Goal: Information Seeking & Learning: Learn about a topic

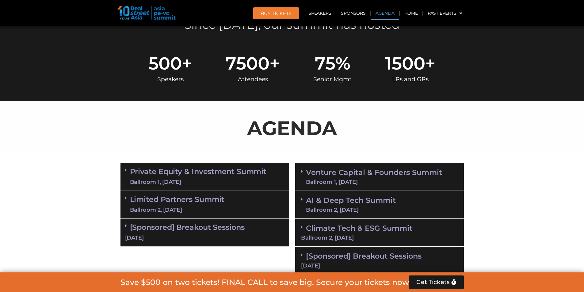
scroll to position [337, 0]
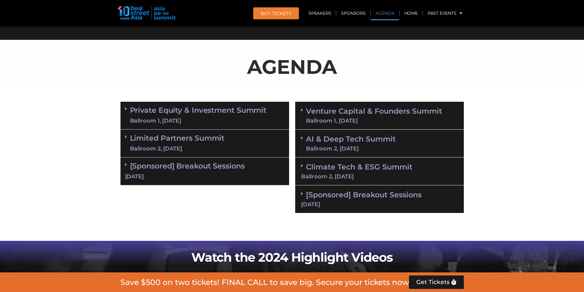
click at [220, 110] on link "Private Equity & Investment Summit Ballroom 1, [DATE]" at bounding box center [198, 115] width 137 height 18
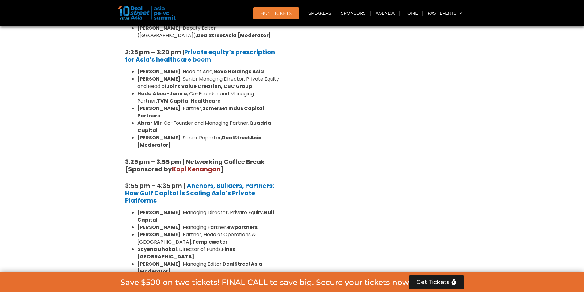
scroll to position [975, 0]
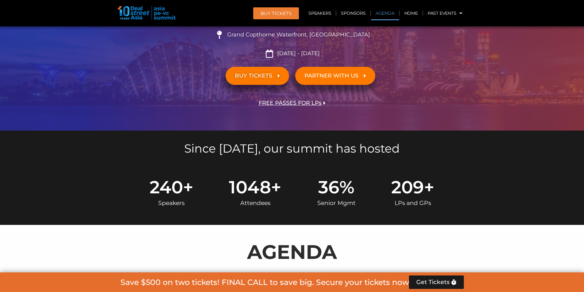
scroll to position [350, 0]
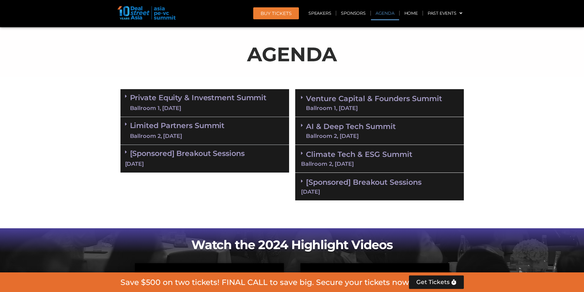
click at [197, 103] on link "Private Equity & Investment Summit Ballroom 1, [DATE]" at bounding box center [198, 103] width 137 height 18
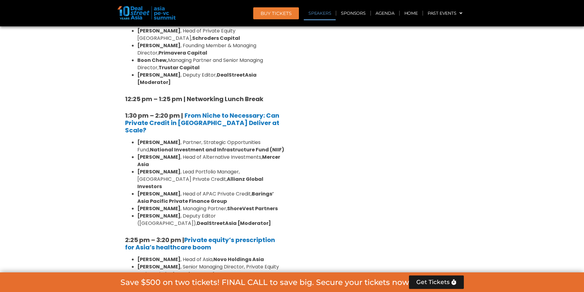
scroll to position [785, 0]
click at [201, 206] on li "Benjamin Fanger , Managing Partner, ShoreVest Partners" at bounding box center [210, 209] width 147 height 7
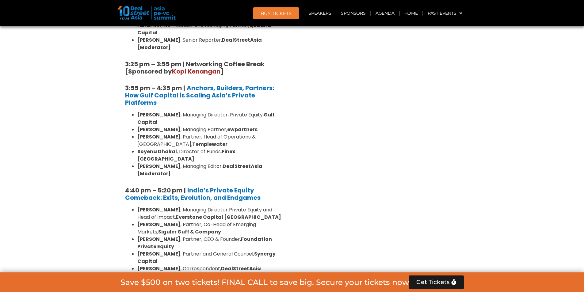
scroll to position [1144, 0]
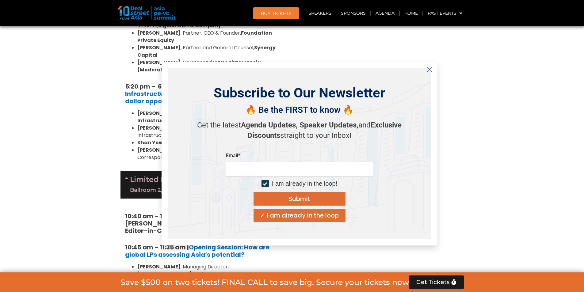
scroll to position [1277, 0]
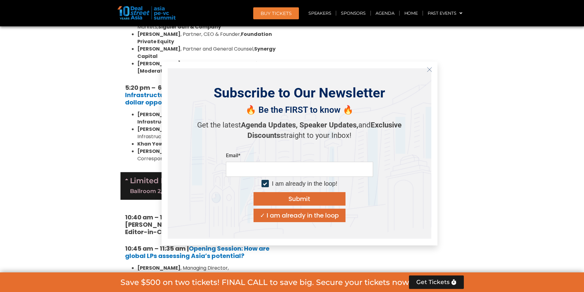
click at [429, 69] on icon "Close" at bounding box center [430, 70] width 6 height 6
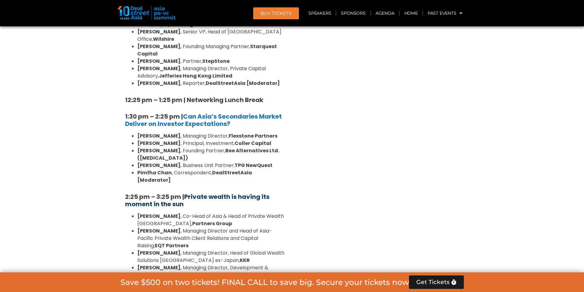
scroll to position [1631, 0]
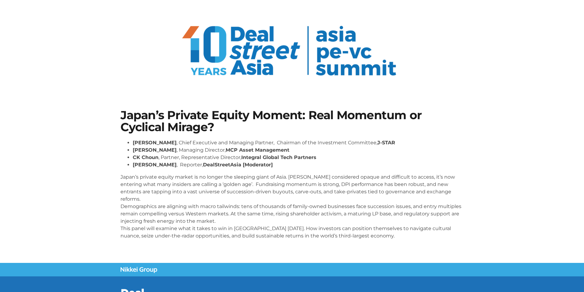
scroll to position [31, 0]
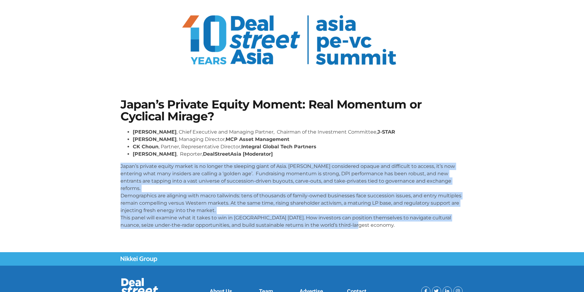
drag, startPoint x: 363, startPoint y: 221, endPoint x: 104, endPoint y: 164, distance: 265.9
click at [104, 164] on section "Japan’s Private Equity Moment: Real Momentum or Cyclical Mirage? Gregory Rokuro…" at bounding box center [292, 166] width 584 height 172
copy p "Japan’s private equity market is no longer the sleeping giant of Asia. Long con…"
click at [104, 164] on section "Japan’s Private Equity Moment: Real Momentum or Cyclical Mirage? Gregory Rokuro…" at bounding box center [292, 166] width 584 height 172
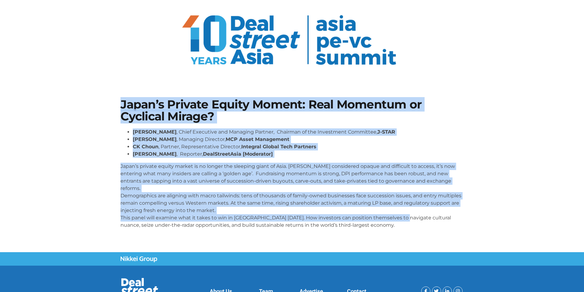
drag, startPoint x: 400, startPoint y: 214, endPoint x: 117, endPoint y: 95, distance: 306.5
click at [117, 95] on section "Japan’s Private Equity Moment: Real Momentum or Cyclical Mirage? Gregory Rokuro…" at bounding box center [292, 166] width 584 height 172
copy div "Japan’s Private Equity Moment: Real Momentum or Cyclical Mirage? Gregory Rokuro…"
